Goal: Transaction & Acquisition: Book appointment/travel/reservation

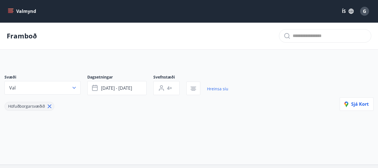
type input "*"
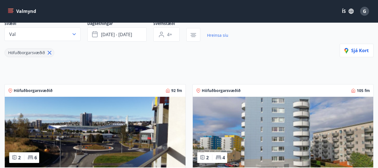
scroll to position [84, 0]
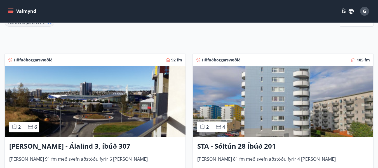
click at [115, 102] on img at bounding box center [95, 101] width 181 height 71
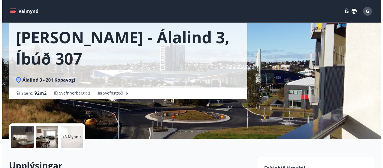
scroll to position [56, 0]
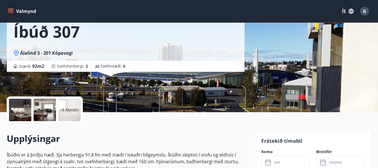
click at [43, 110] on div at bounding box center [45, 110] width 22 height 22
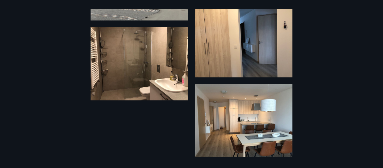
drag, startPoint x: 125, startPoint y: 92, endPoint x: 86, endPoint y: 52, distance: 55.7
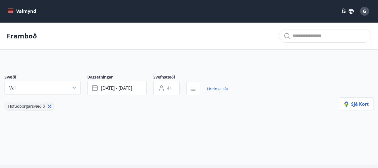
type input "*"
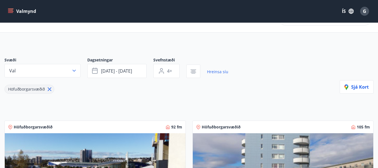
scroll to position [84, 0]
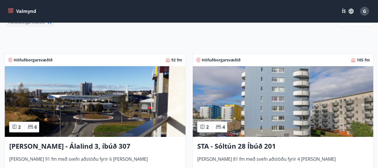
click at [109, 107] on img at bounding box center [95, 101] width 181 height 71
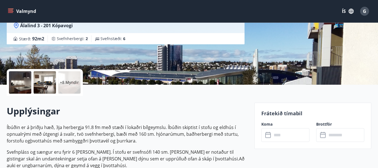
scroll to position [140, 0]
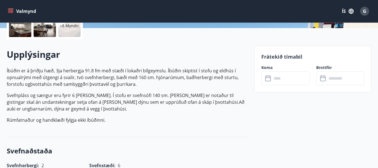
click at [283, 78] on input "text" at bounding box center [291, 78] width 38 height 14
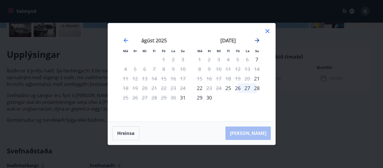
click at [257, 39] on icon "Move forward to switch to the next month." at bounding box center [257, 40] width 4 height 4
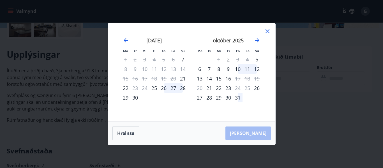
click at [199, 68] on div "6" at bounding box center [200, 69] width 10 height 10
click at [229, 67] on div "9" at bounding box center [228, 69] width 10 height 10
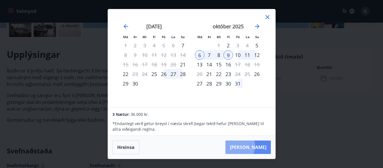
click at [255, 146] on button "Taka Frá" at bounding box center [247, 146] width 45 height 13
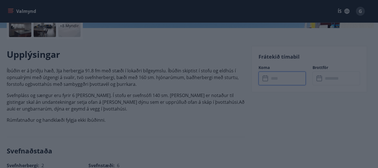
type input "******"
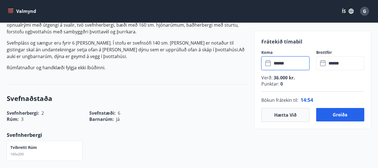
scroll to position [196, 0]
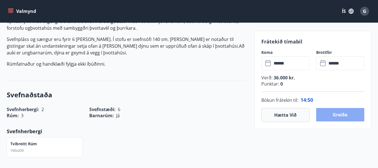
click at [335, 114] on button "Greiða" at bounding box center [340, 114] width 48 height 13
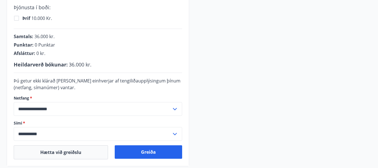
scroll to position [196, 0]
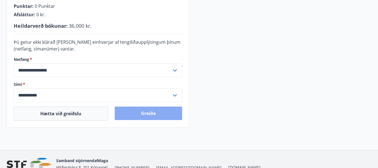
click at [157, 115] on button "Greiða" at bounding box center [148, 112] width 67 height 13
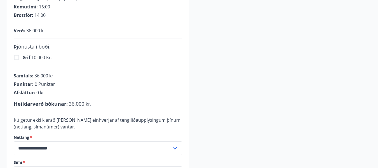
scroll to position [224, 0]
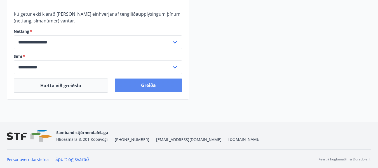
click at [153, 85] on button "Greiða" at bounding box center [148, 84] width 67 height 13
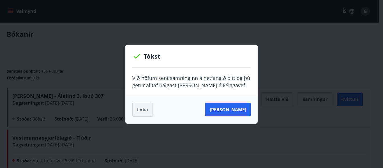
click at [141, 111] on button "Loka" at bounding box center [142, 110] width 20 height 14
